Goal: Information Seeking & Learning: Learn about a topic

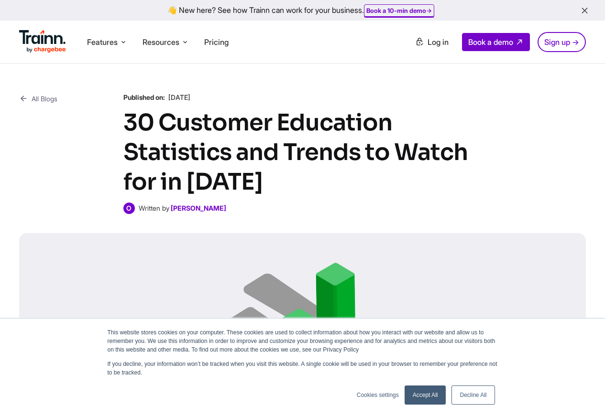
click at [426, 398] on link "Accept All" at bounding box center [425, 395] width 42 height 19
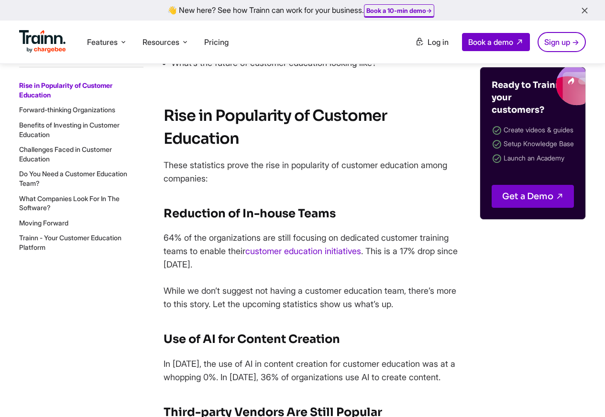
scroll to position [860, 0]
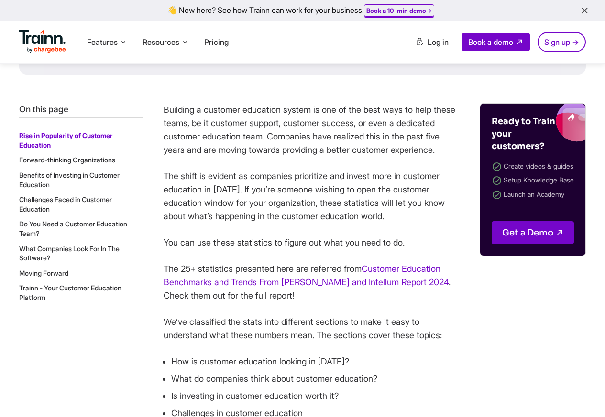
scroll to position [401, 0]
